Goal: Transaction & Acquisition: Purchase product/service

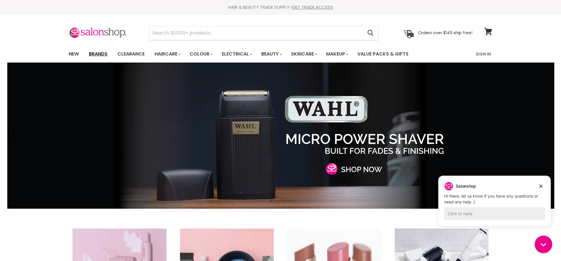
click at [99, 54] on link "Brands" at bounding box center [97, 54] width 27 height 12
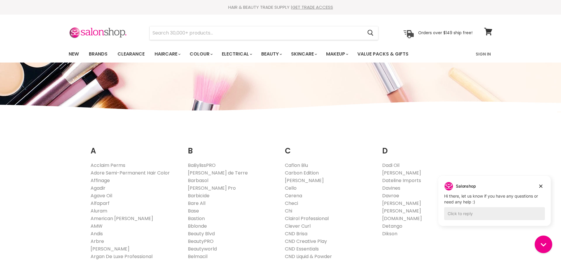
click at [385, 195] on link "Davroe" at bounding box center [390, 195] width 17 height 7
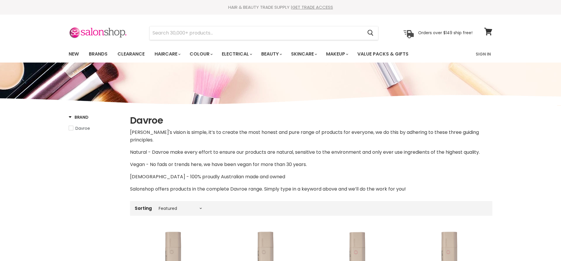
select select "manual"
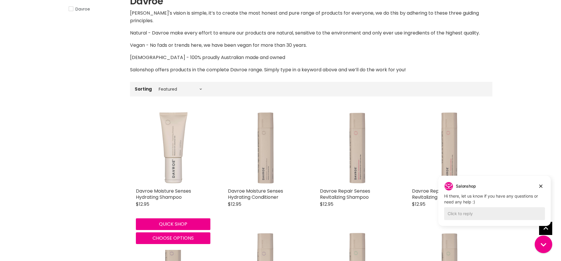
click at [173, 135] on img "Main content" at bounding box center [173, 147] width 75 height 75
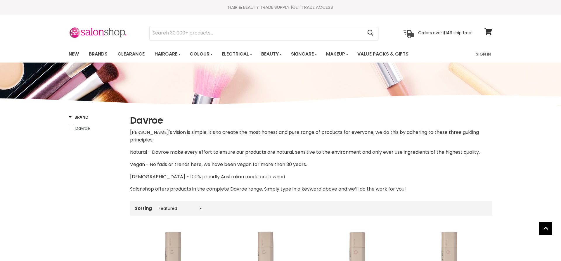
select select "manual"
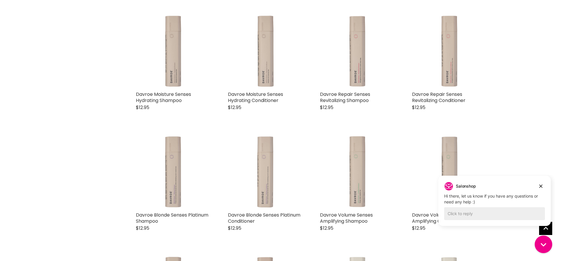
scroll to position [305, 0]
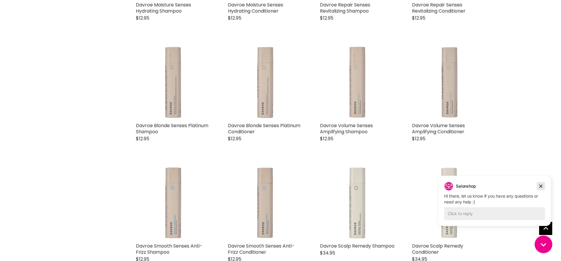
click at [540, 187] on icon "Dismiss campaign" at bounding box center [541, 186] width 3 height 3
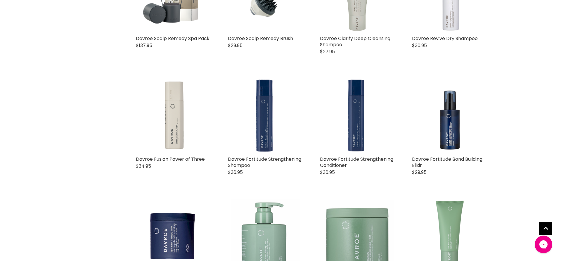
scroll to position [783, 0]
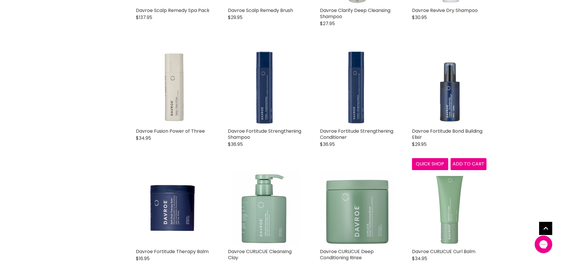
click at [450, 102] on img "Main content" at bounding box center [449, 88] width 75 height 75
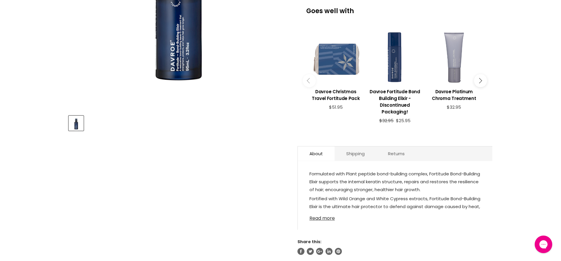
click at [321, 221] on link "Read more" at bounding box center [395, 216] width 171 height 9
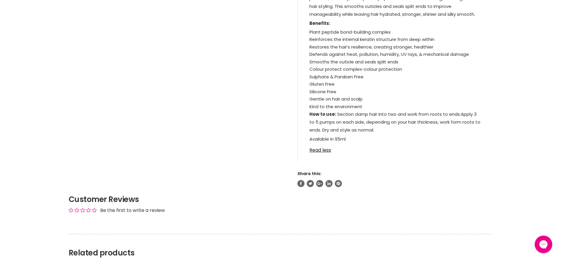
scroll to position [417, 0]
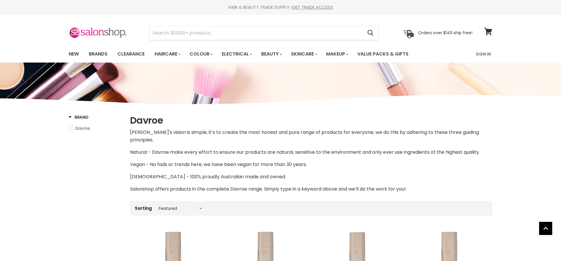
select select "manual"
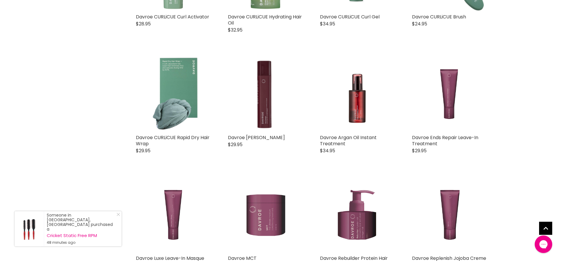
scroll to position [1147, 0]
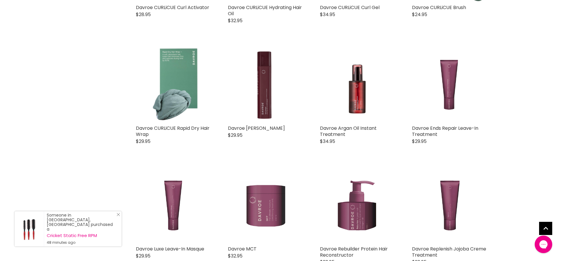
click at [120, 216] on icon "Close Icon" at bounding box center [119, 215] width 4 height 4
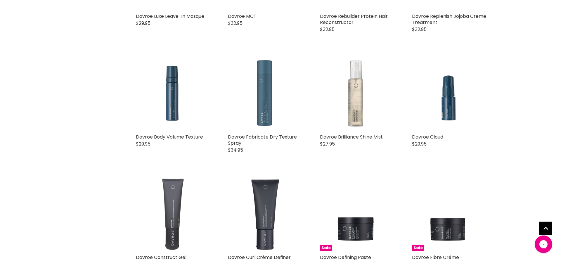
scroll to position [1386, 0]
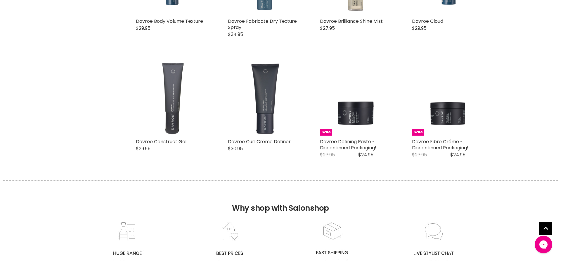
scroll to position [1505, 0]
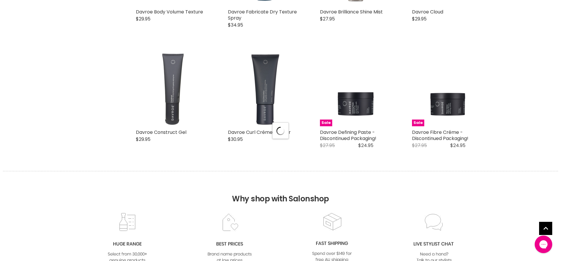
select select "manual"
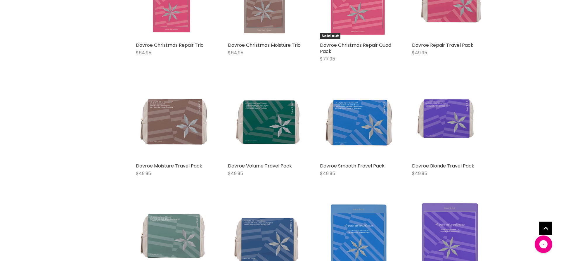
scroll to position [2817, 0]
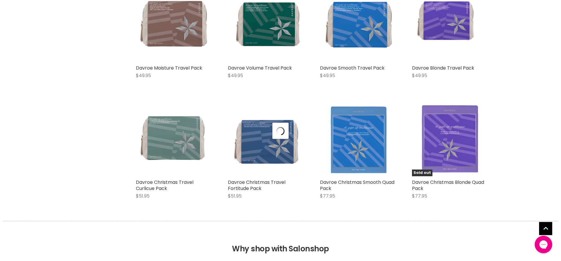
scroll to position [2966, 0]
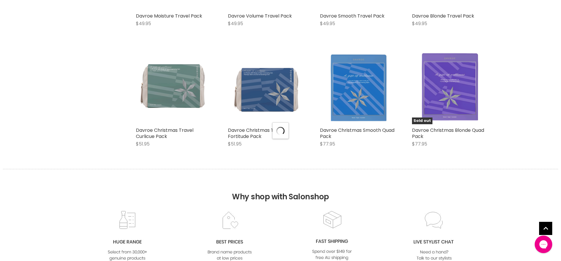
select select "manual"
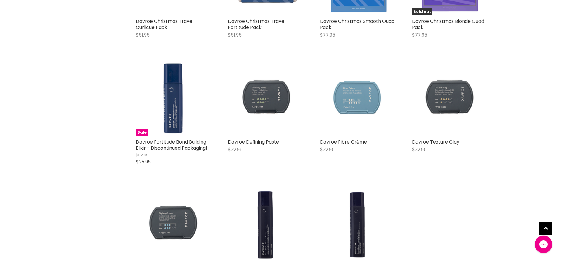
scroll to position [3056, 0]
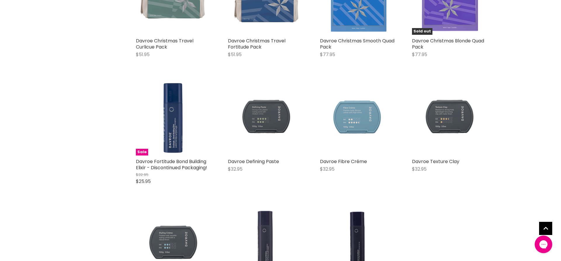
click at [262, 221] on img "Main content" at bounding box center [265, 245] width 75 height 75
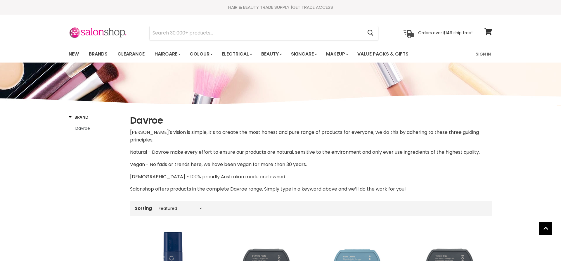
select select "manual"
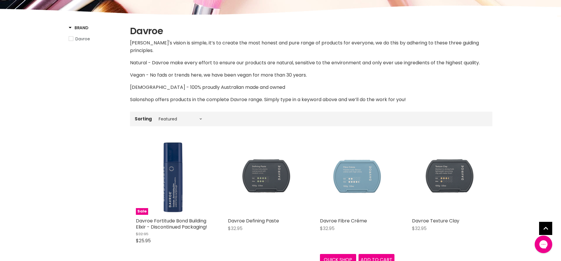
scroll to position [209, 0]
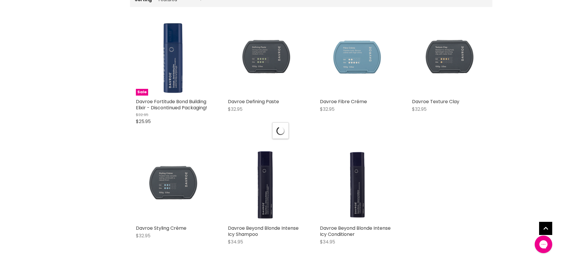
select select "manual"
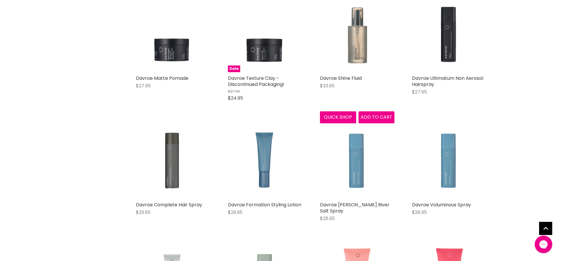
scroll to position [268, 0]
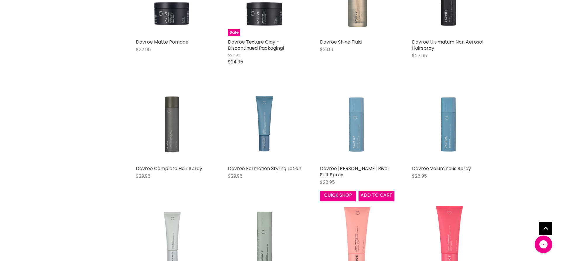
click at [365, 114] on img "Main content" at bounding box center [357, 125] width 75 height 75
